Goal: Find specific page/section: Find specific page/section

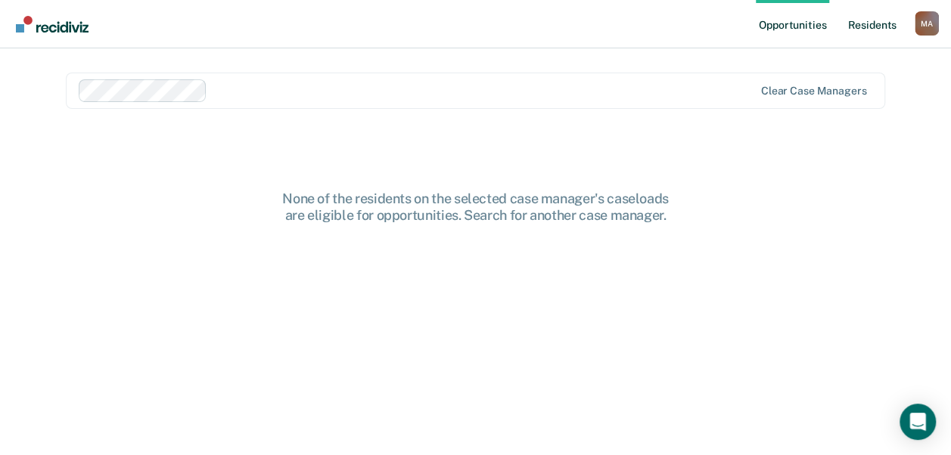
click at [882, 24] on link "Resident s" at bounding box center [871, 24] width 55 height 48
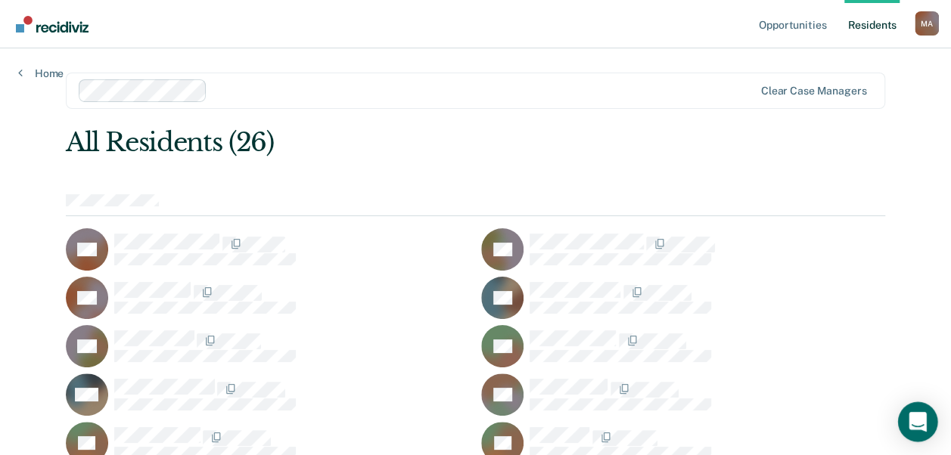
click at [914, 417] on icon "Open Intercom Messenger" at bounding box center [916, 422] width 17 height 20
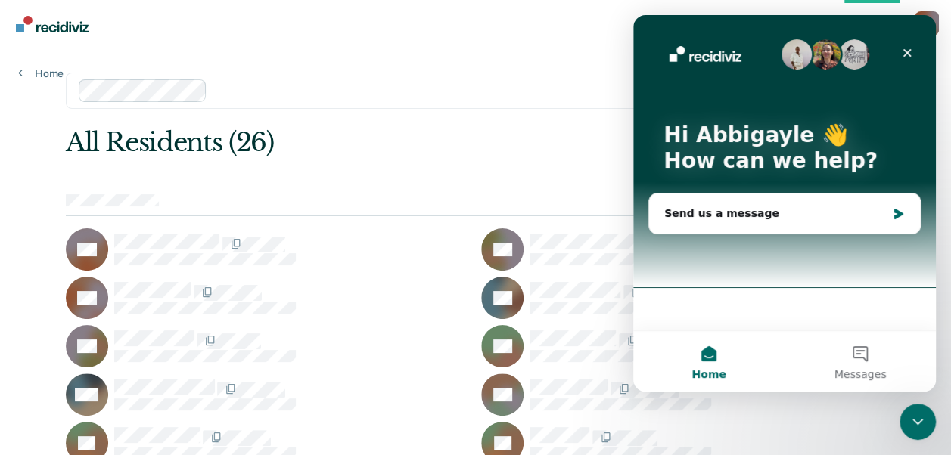
click at [524, 114] on main "Clear case managers All Residents (26) KB RB CB XC DD HF MH SK SL KL LL DM JM M…" at bounding box center [475, 461] width 855 height 827
click at [910, 50] on icon "Close" at bounding box center [907, 53] width 12 height 12
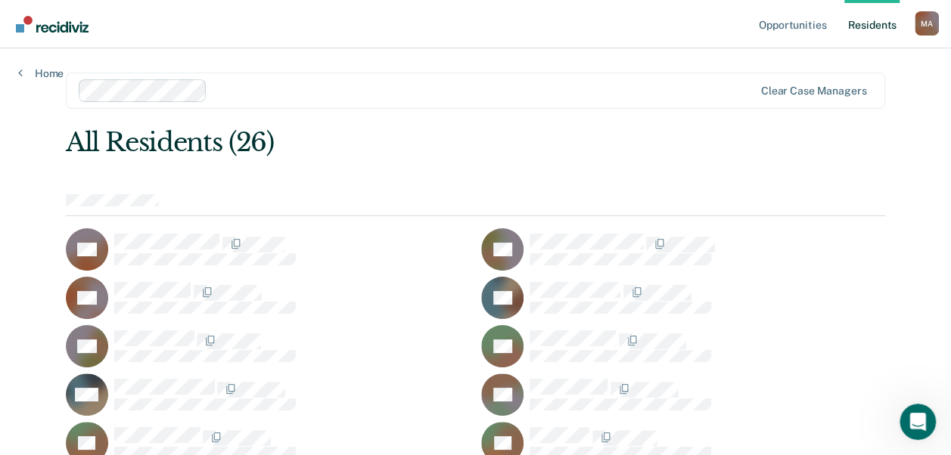
drag, startPoint x: 952, startPoint y: 107, endPoint x: 884, endPoint y: 113, distance: 68.4
click at [884, 113] on main "Clear case managers All Residents (26) KB RB CB XC DD HF MH SK SL KL LL DM JM M…" at bounding box center [475, 461] width 855 height 827
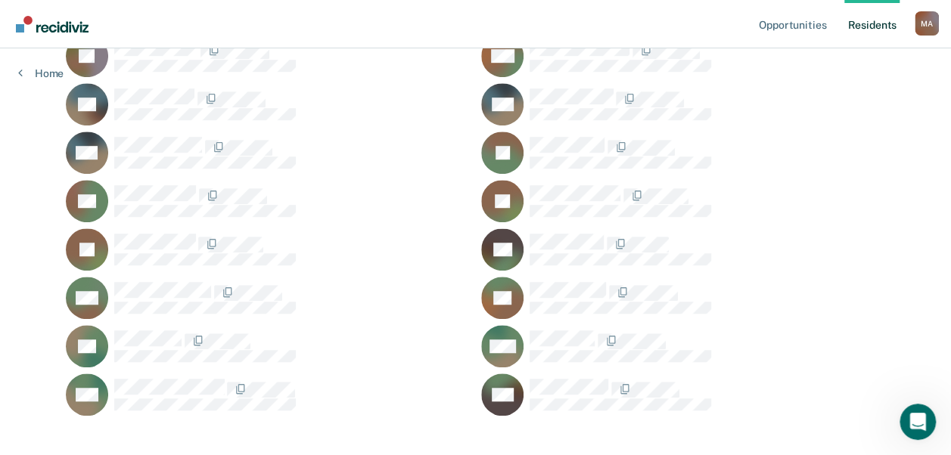
scroll to position [454, 0]
